Goal: Find contact information

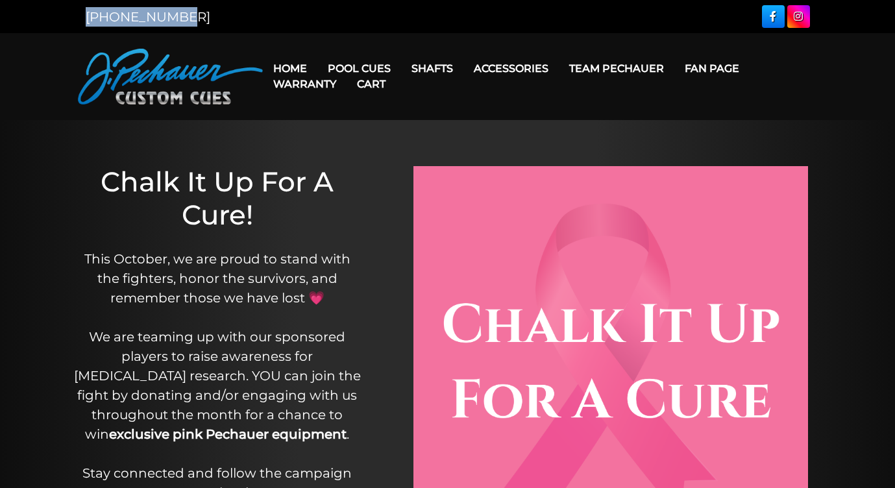
drag, startPoint x: 179, startPoint y: 19, endPoint x: 88, endPoint y: 21, distance: 91.5
click at [88, 21] on div "[PHONE_NUMBER]" at bounding box center [263, 16] width 370 height 19
copy link "[PHONE_NUMBER]"
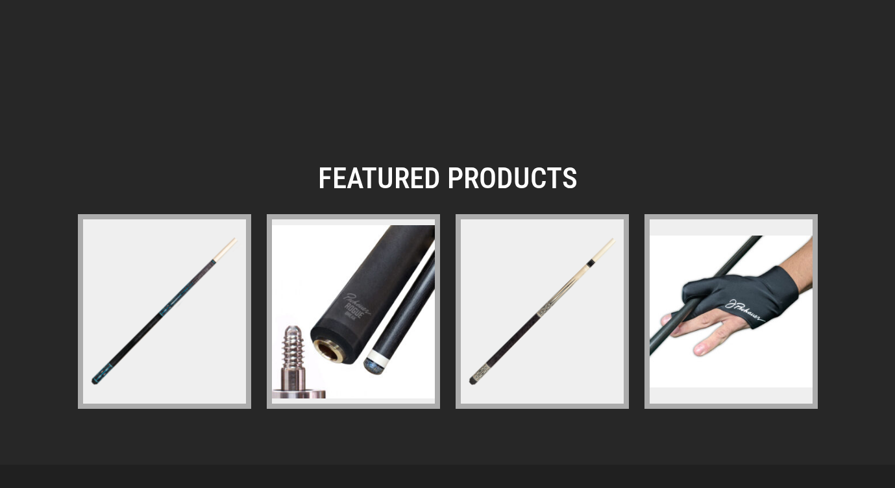
scroll to position [2204, 0]
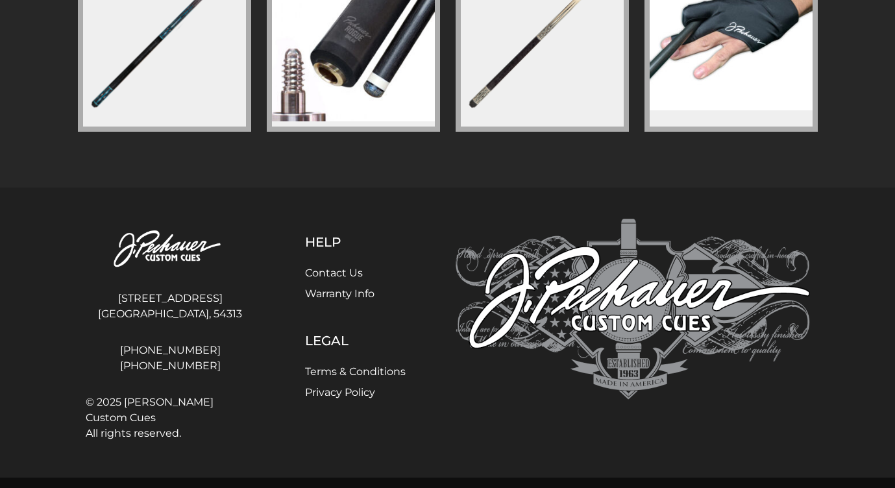
drag, startPoint x: 210, startPoint y: 304, endPoint x: 136, endPoint y: 302, distance: 74.0
click at [136, 302] on address "[STREET_ADDRESS] [GEOGRAPHIC_DATA], [GEOGRAPHIC_DATA], 54313" at bounding box center [170, 307] width 169 height 42
copy address "[STREET_ADDRESS]"
drag, startPoint x: 225, startPoint y: 315, endPoint x: 119, endPoint y: 317, distance: 105.1
click at [119, 317] on address "[STREET_ADDRESS] [GEOGRAPHIC_DATA], [GEOGRAPHIC_DATA], 54313" at bounding box center [170, 307] width 169 height 42
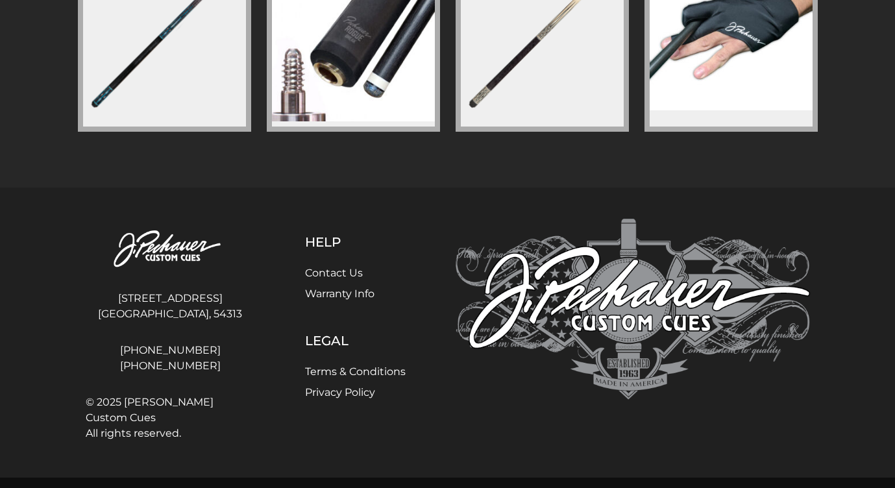
copy address "[GEOGRAPHIC_DATA], 54313"
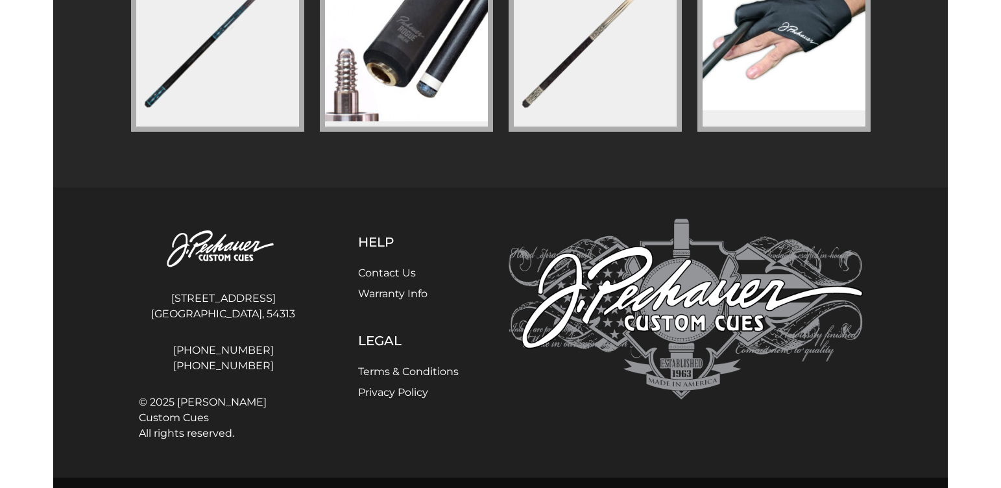
scroll to position [2121, 0]
